Goal: Task Accomplishment & Management: Use online tool/utility

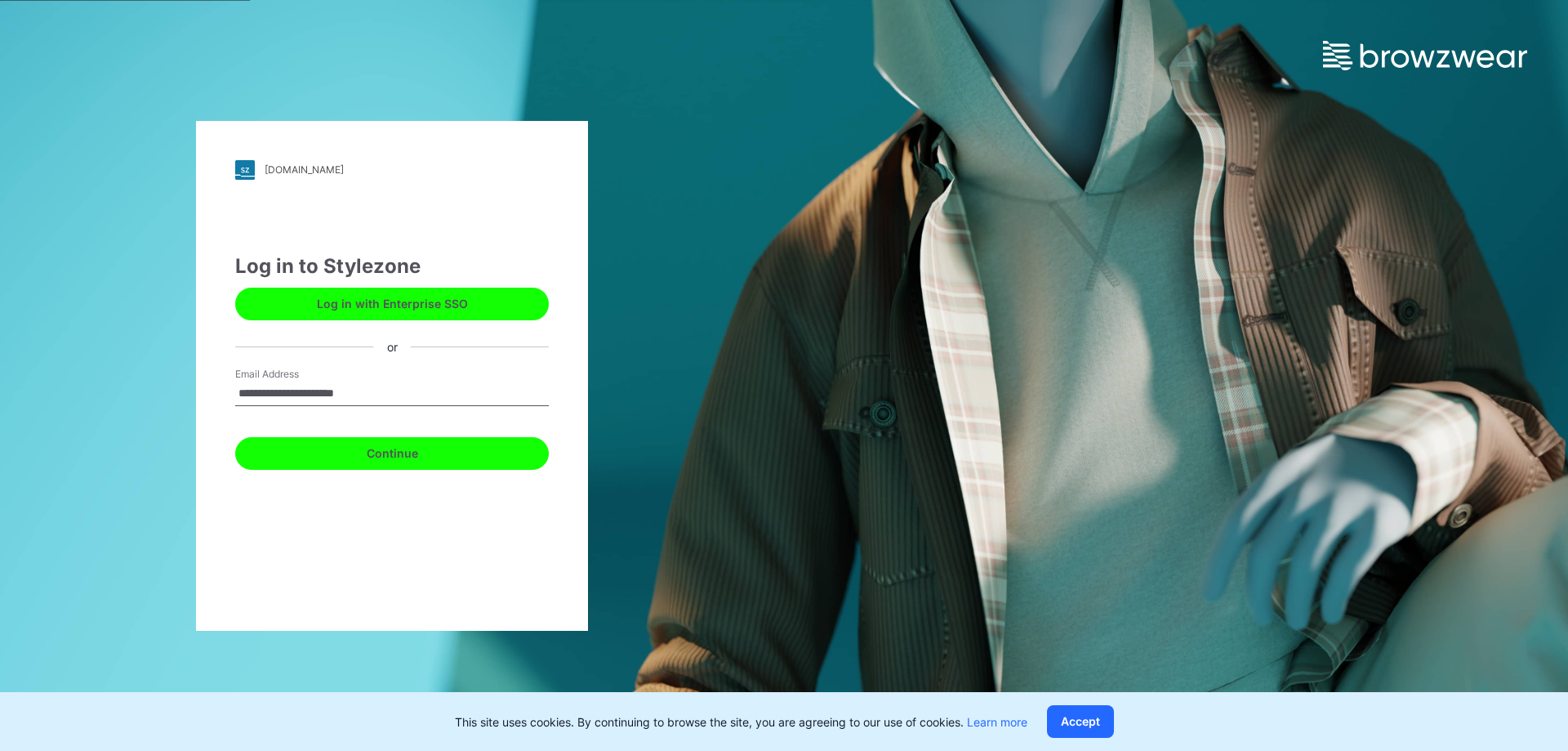
click at [270, 447] on button "Continue" at bounding box center [392, 453] width 314 height 33
click at [380, 457] on button "Continue" at bounding box center [392, 453] width 314 height 33
click at [403, 456] on button "Continue" at bounding box center [392, 453] width 314 height 33
